Goal: Information Seeking & Learning: Learn about a topic

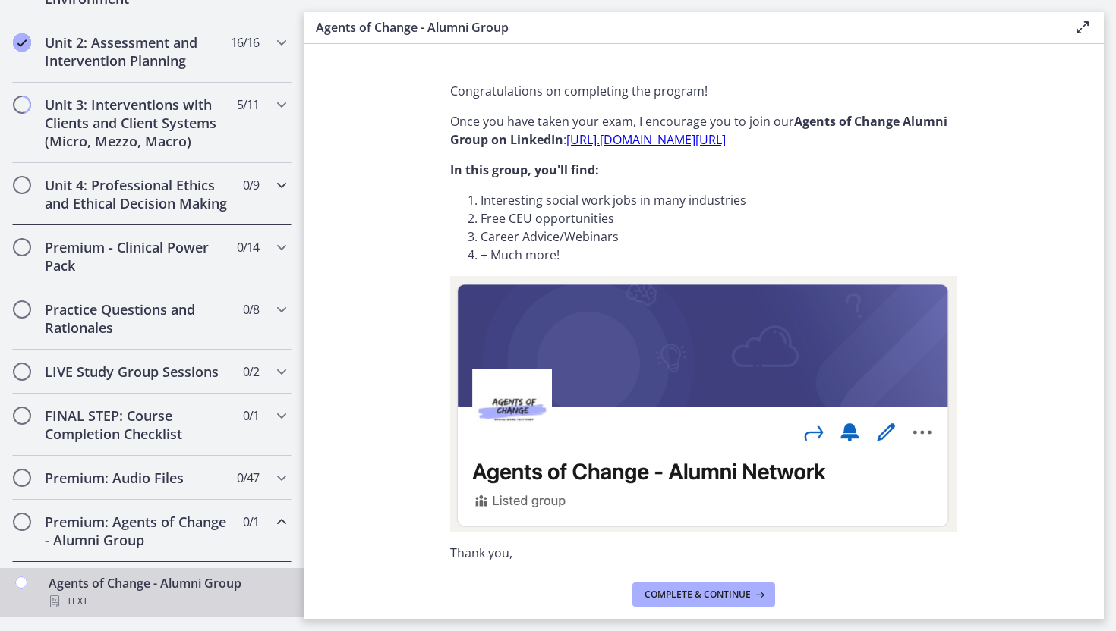
scroll to position [476, 0]
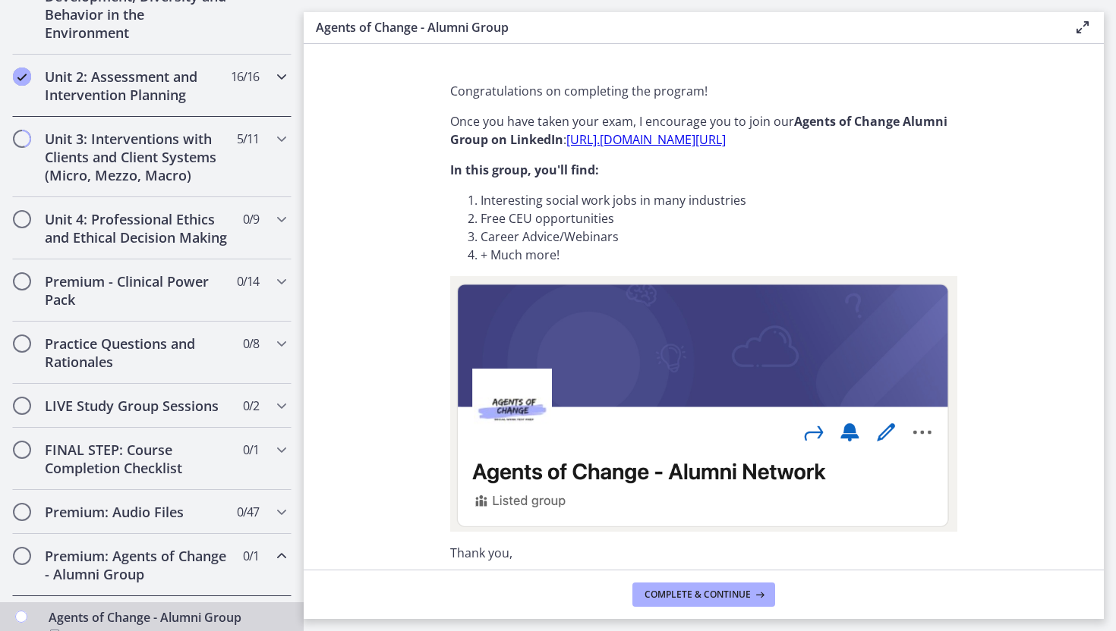
click at [140, 97] on h2 "Unit 2: Assessment and Intervention Planning" at bounding box center [137, 86] width 185 height 36
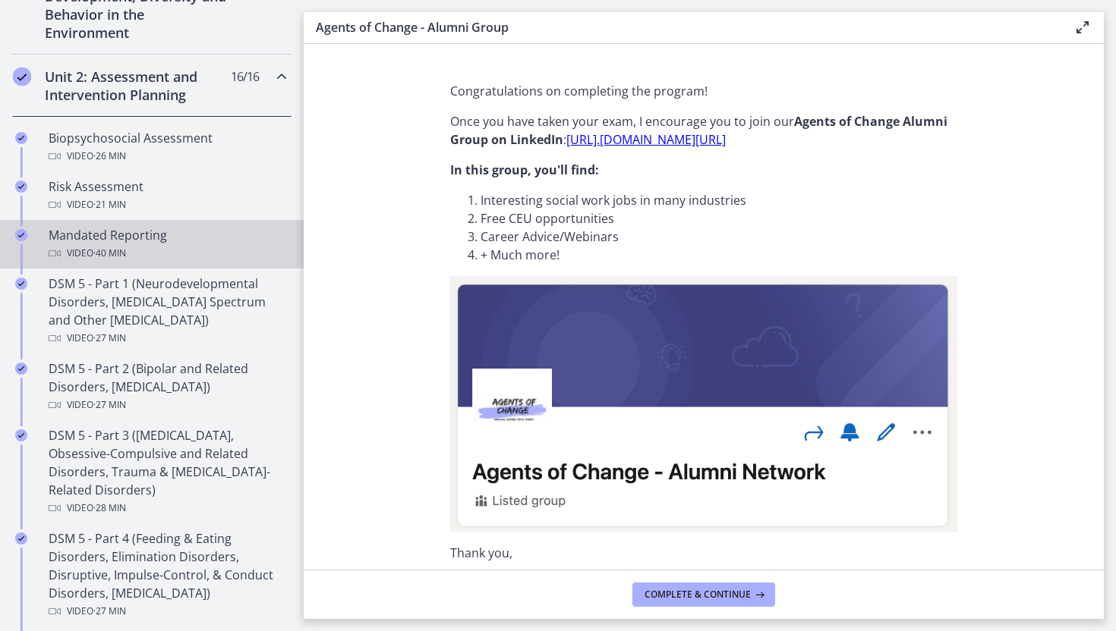
click at [163, 253] on div "Video · 40 min" at bounding box center [167, 253] width 237 height 18
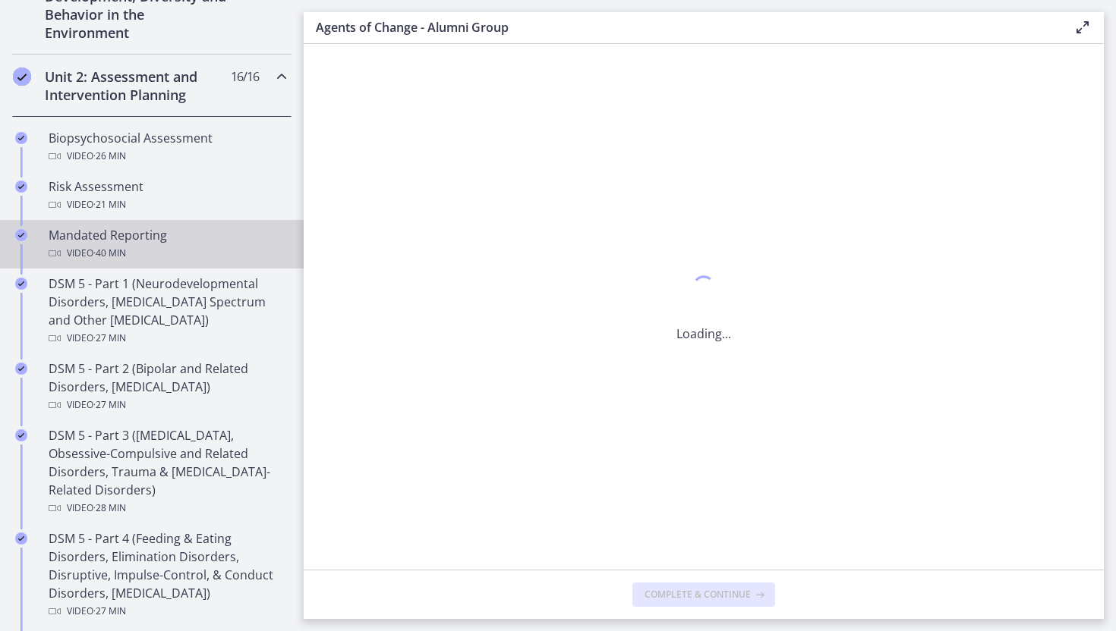
scroll to position [0, 0]
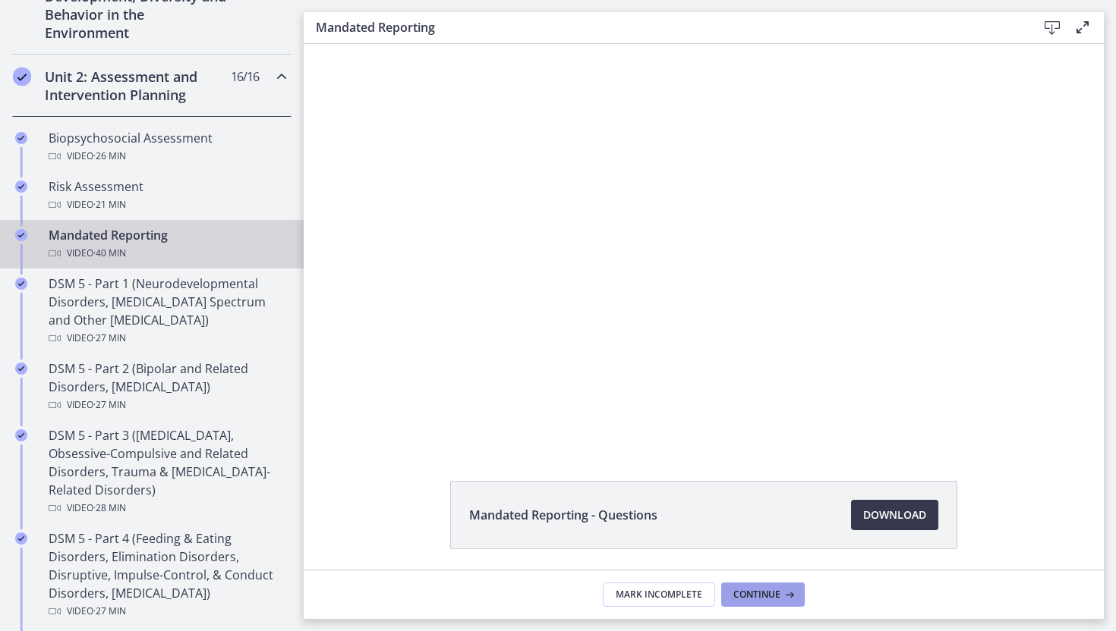
click at [779, 599] on span "Continue" at bounding box center [756, 595] width 47 height 12
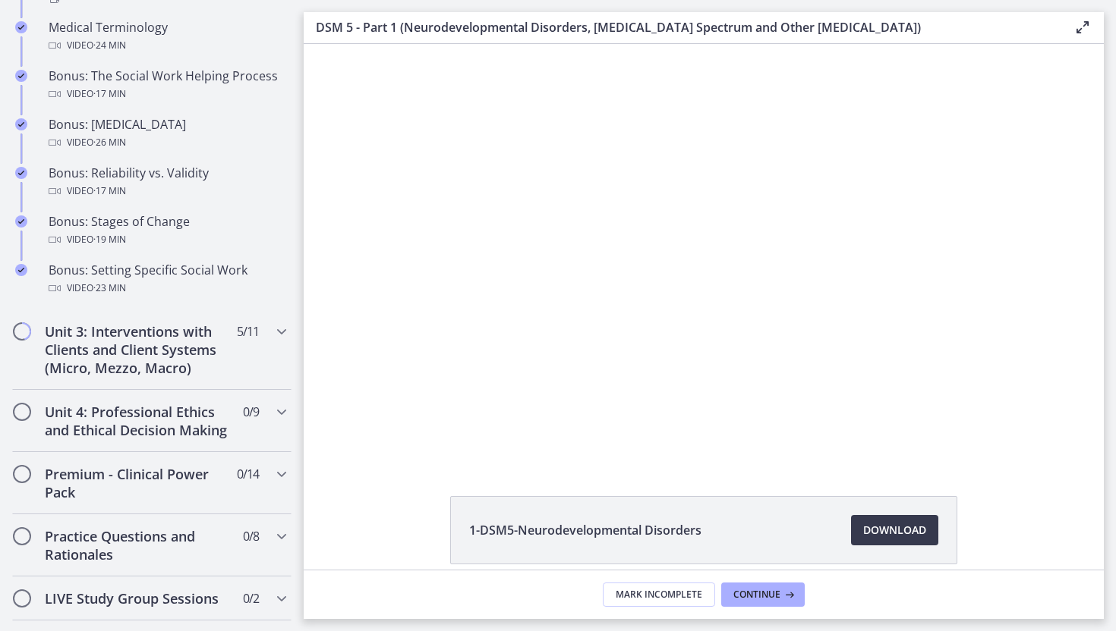
scroll to position [1299, 0]
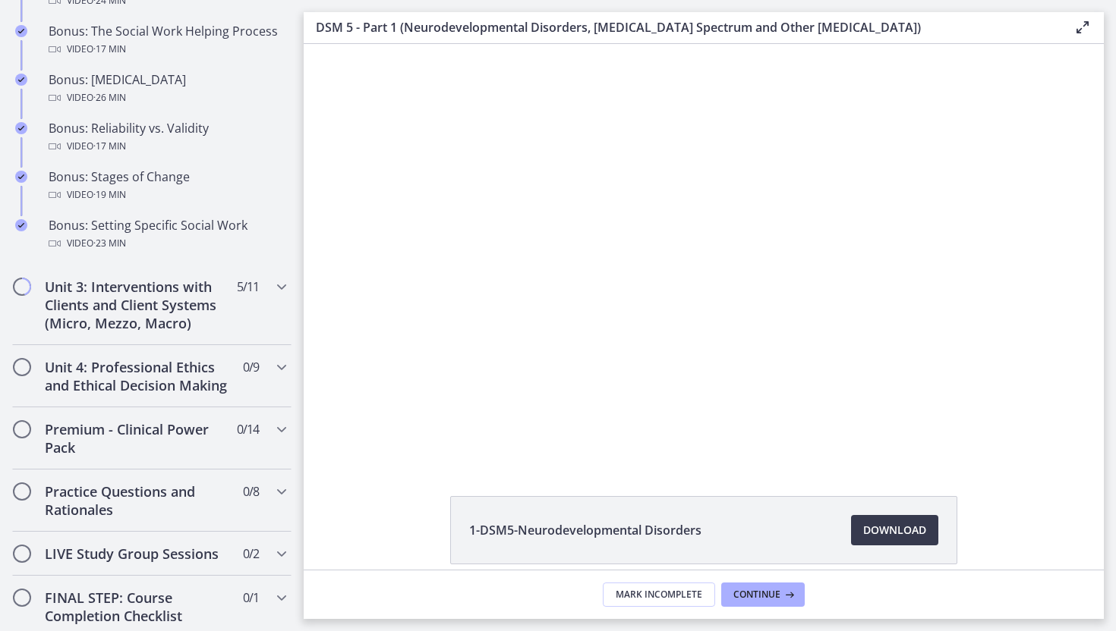
click at [139, 263] on li "Bonus: Setting Specific Social Work Video · 23 min" at bounding box center [152, 237] width 304 height 55
click at [141, 304] on h2 "Unit 3: Interventions with Clients and Client Systems (Micro, Mezzo, Macro)" at bounding box center [137, 305] width 185 height 55
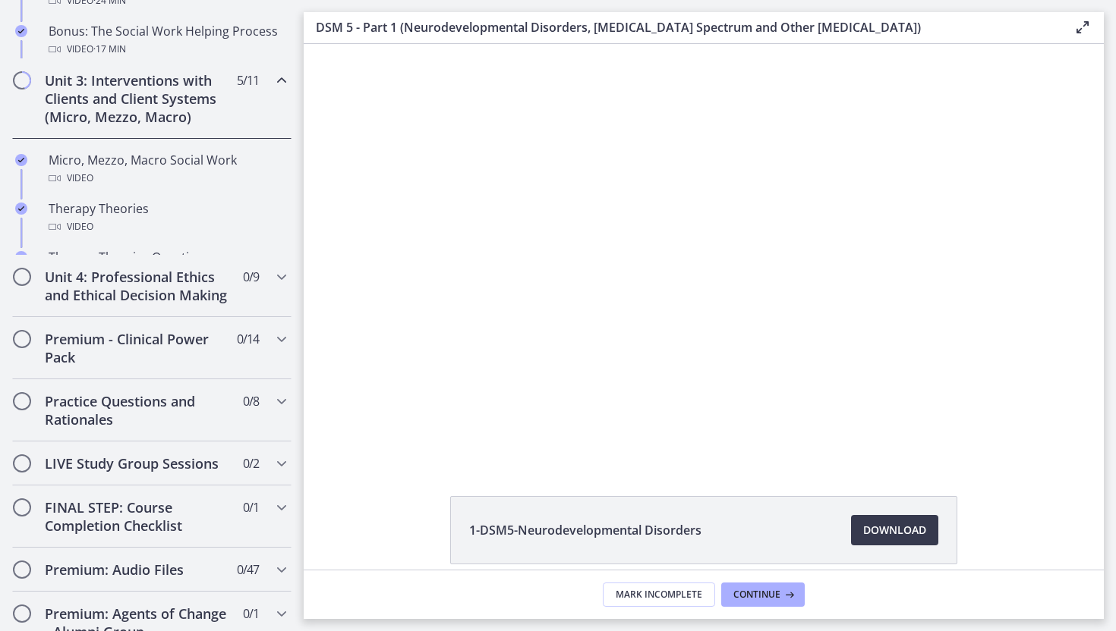
scroll to position [1228, 0]
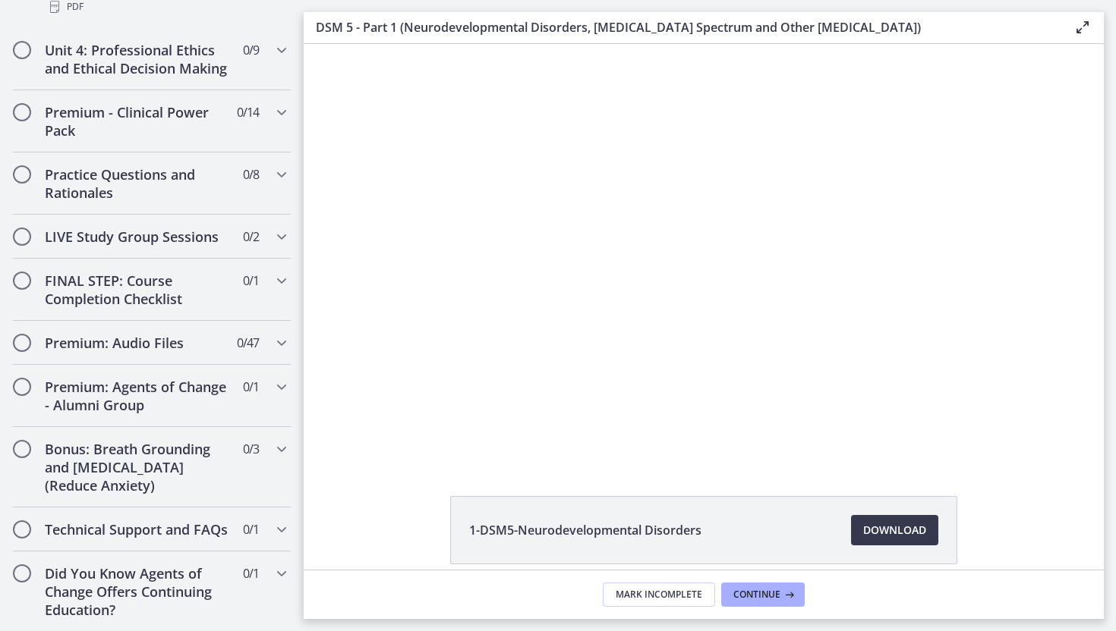
click at [528, 462] on div "1-DSM5-Neurodevelopmental Disorders Download Opens in a new window 2-DSM5-[MEDI…" at bounding box center [704, 307] width 800 height 526
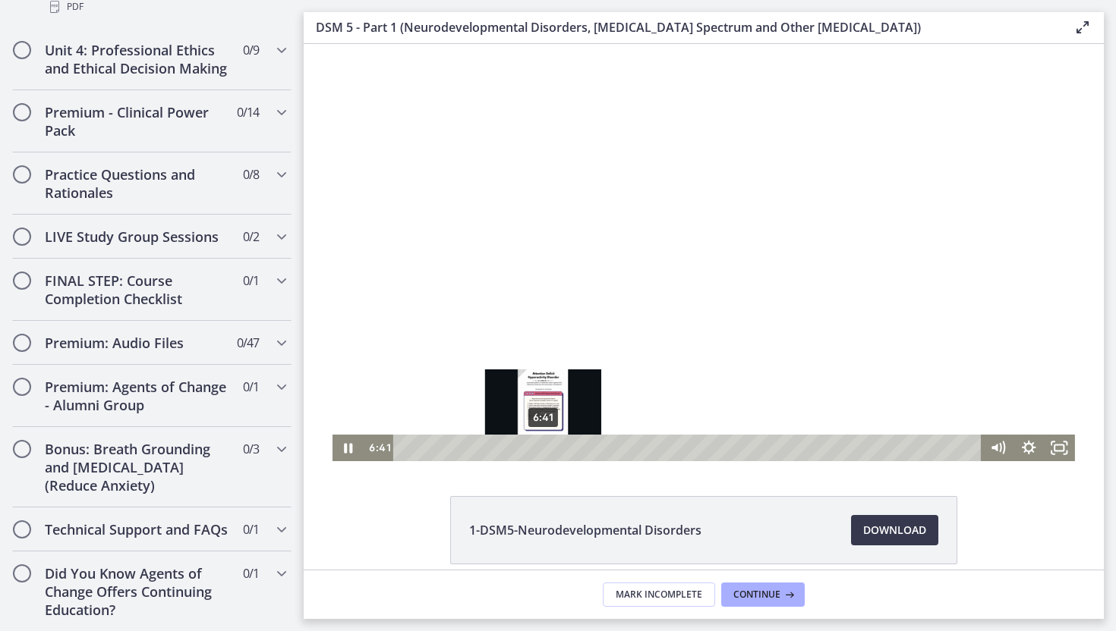
click at [543, 450] on div "6:41" at bounding box center [688, 448] width 569 height 27
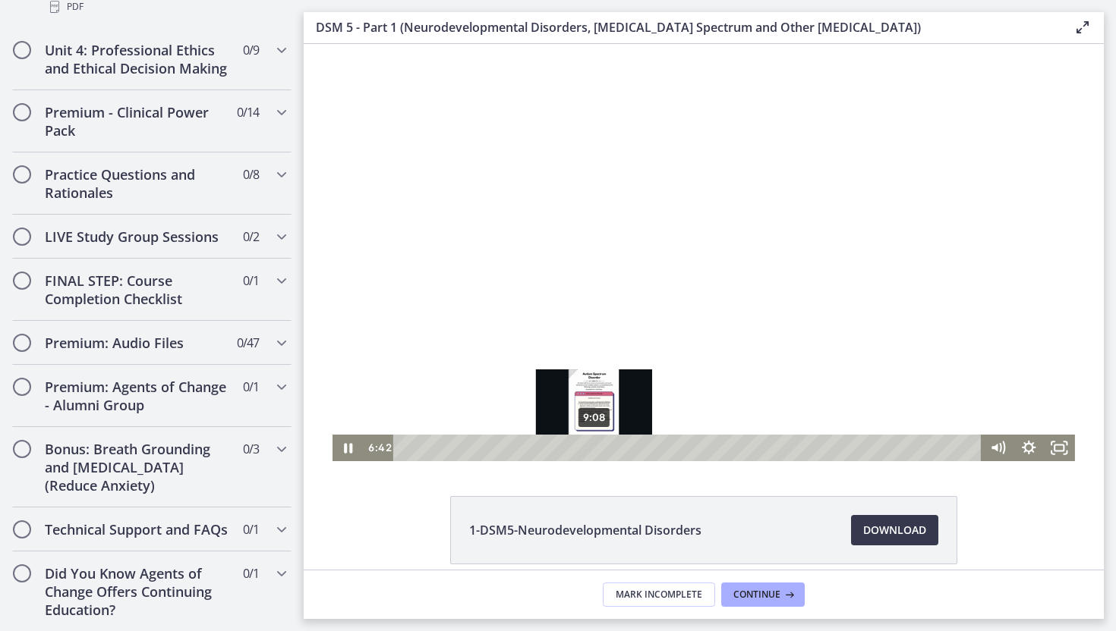
click at [595, 448] on div "9:08" at bounding box center [688, 448] width 569 height 27
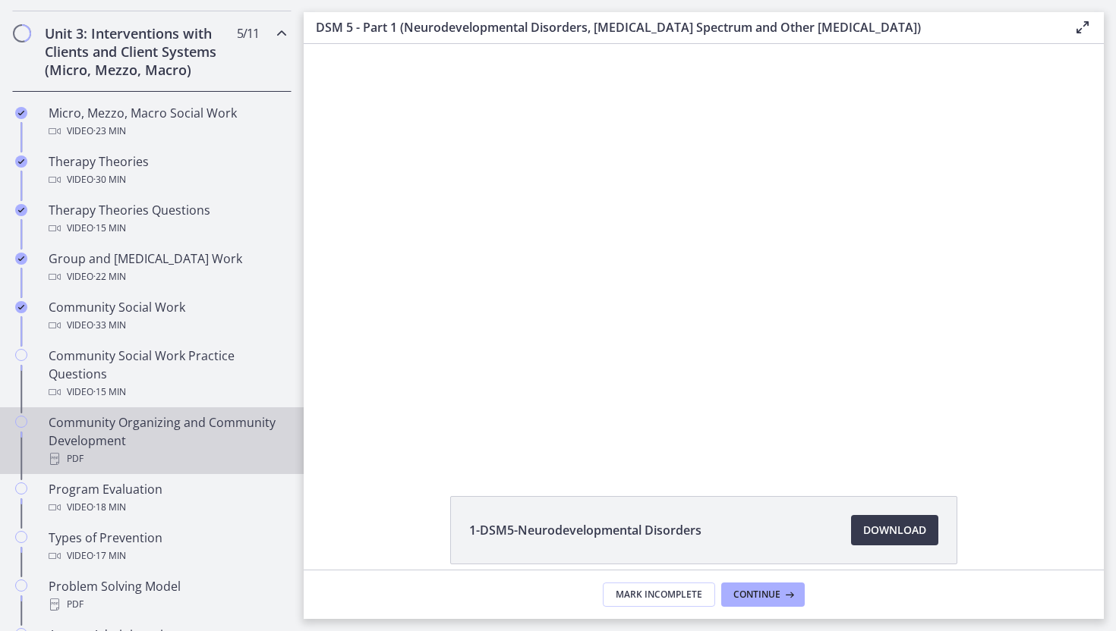
scroll to position [582, 0]
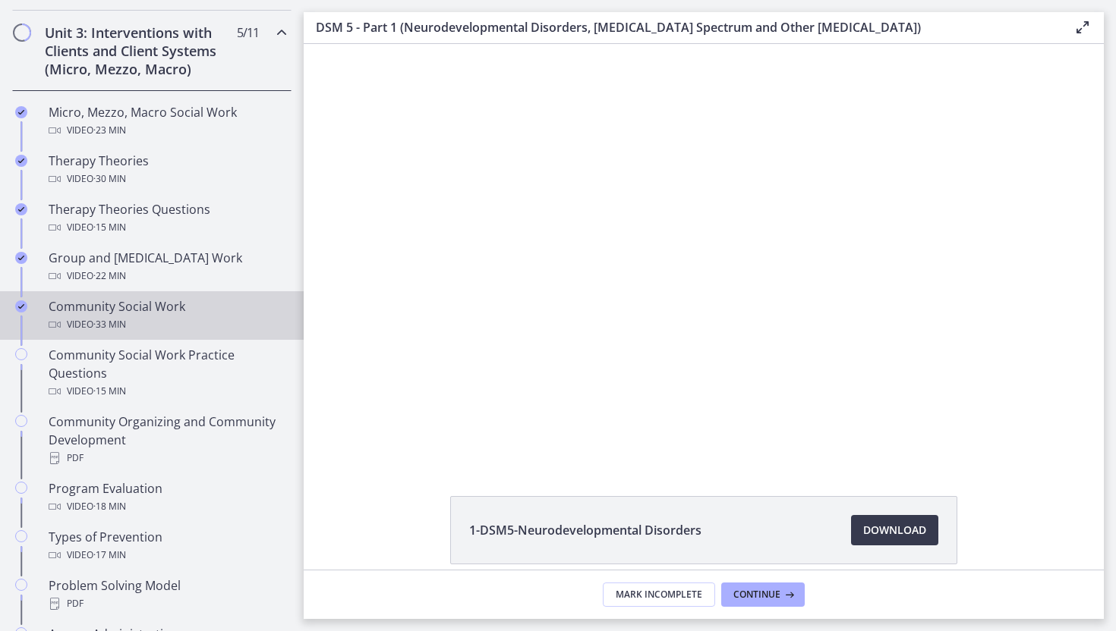
click at [176, 333] on link "Community Social Work Video · 33 min" at bounding box center [152, 315] width 304 height 49
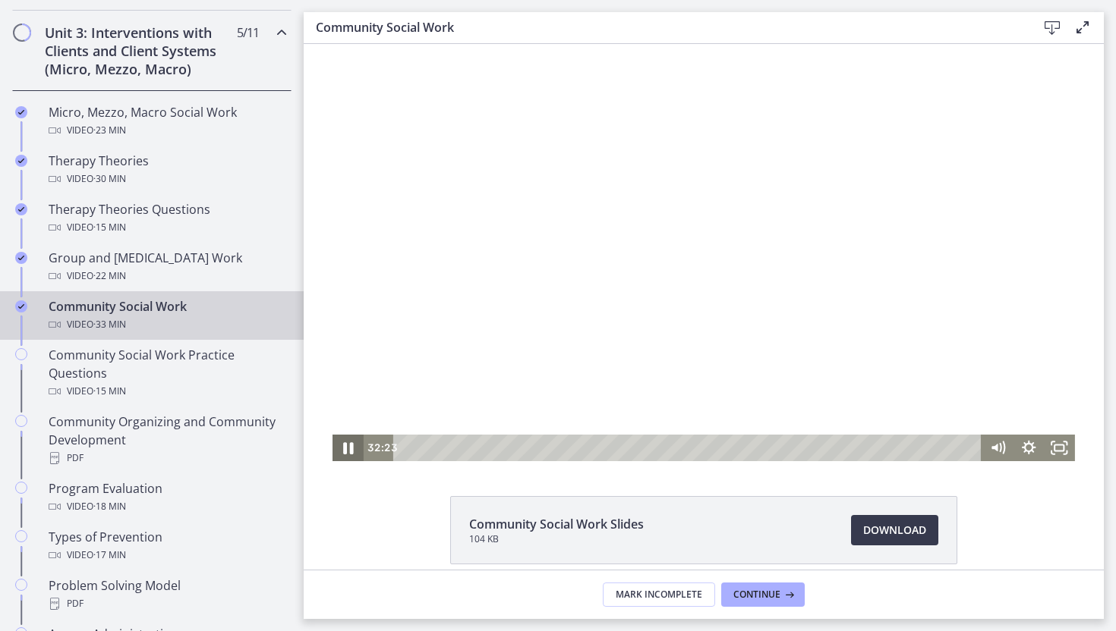
click at [352, 447] on icon "Pause" at bounding box center [348, 448] width 10 height 12
